Goal: Task Accomplishment & Management: Manage account settings

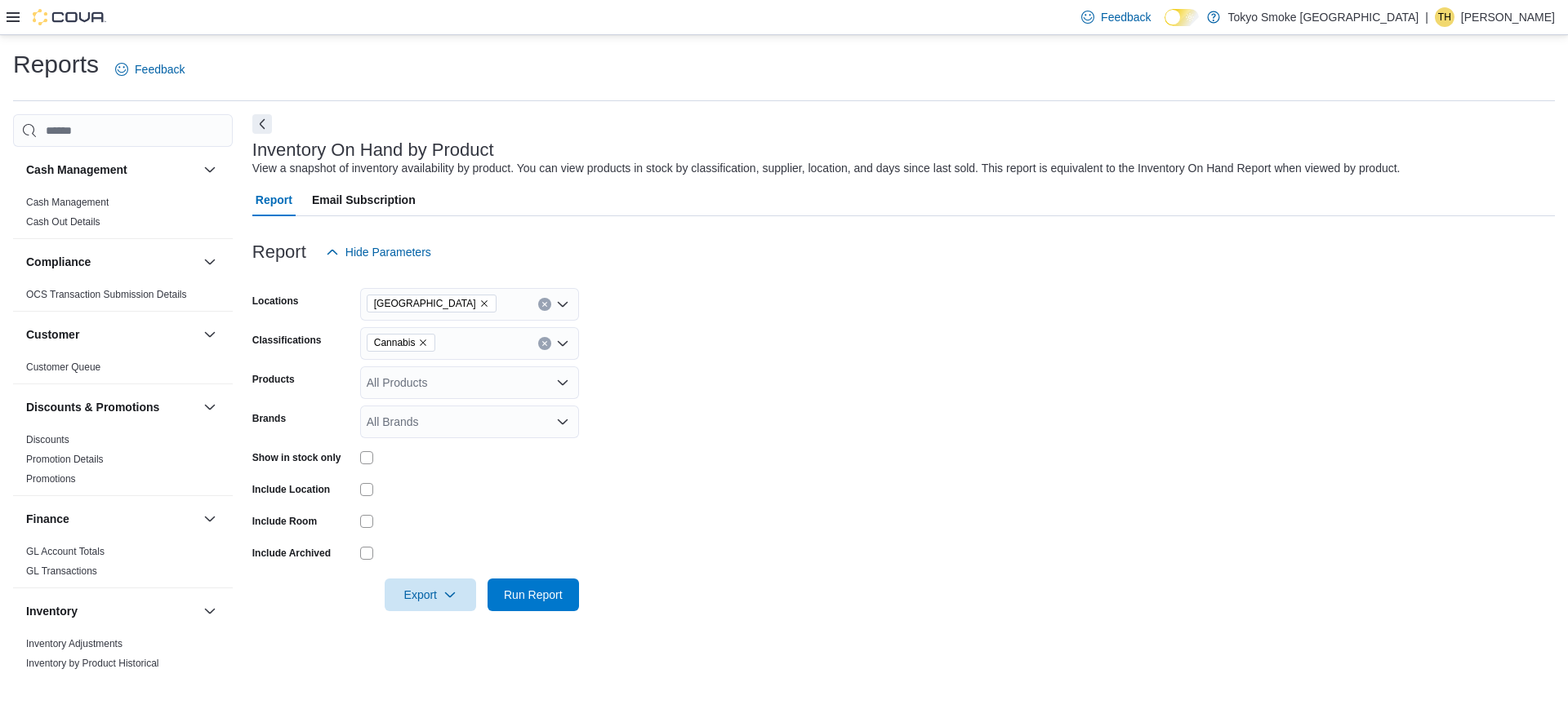
scroll to position [131, 0]
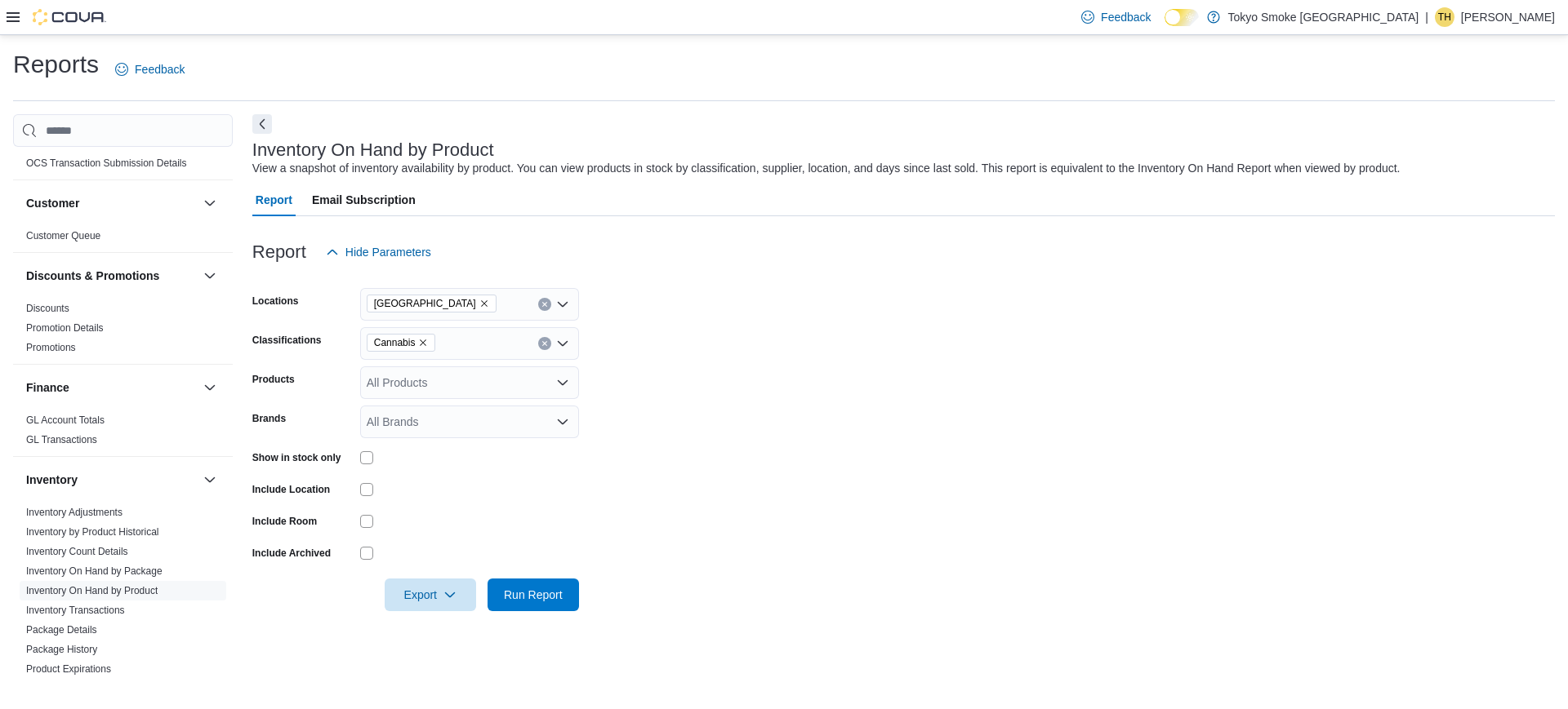
click at [1507, 22] on p "[PERSON_NAME]" at bounding box center [1508, 17] width 94 height 19
click at [1441, 160] on span "Sign Out" at bounding box center [1450, 158] width 44 height 16
